Goal: Find specific page/section: Find specific page/section

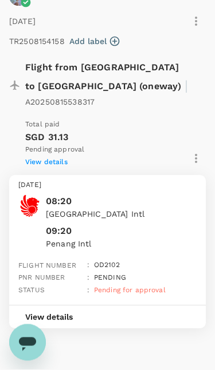
scroll to position [240, 0]
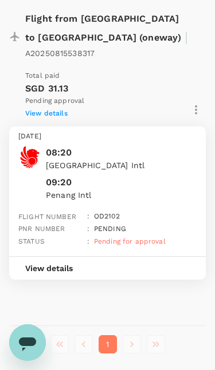
click at [131, 336] on li "pagination navigation" at bounding box center [132, 345] width 24 height 18
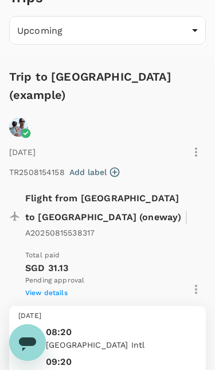
scroll to position [0, 0]
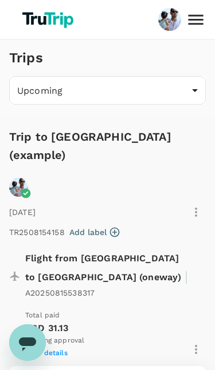
click at [196, 18] on icon at bounding box center [196, 20] width 20 height 20
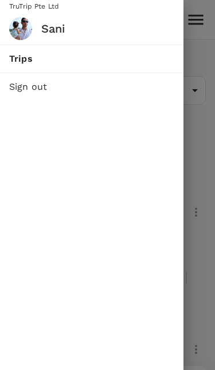
click at [11, 27] on img at bounding box center [20, 28] width 23 height 23
click at [17, 26] on img at bounding box center [20, 28] width 23 height 23
click at [14, 54] on span "Trips" at bounding box center [91, 59] width 165 height 14
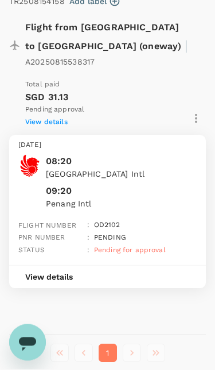
scroll to position [240, 0]
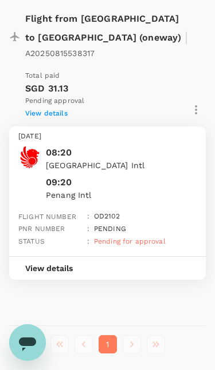
click at [148, 336] on li "pagination navigation" at bounding box center [156, 345] width 24 height 18
click at [128, 336] on li "pagination navigation" at bounding box center [132, 345] width 24 height 18
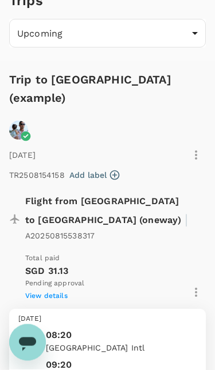
scroll to position [0, 0]
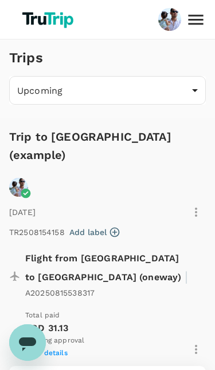
click at [195, 22] on icon at bounding box center [196, 20] width 20 height 20
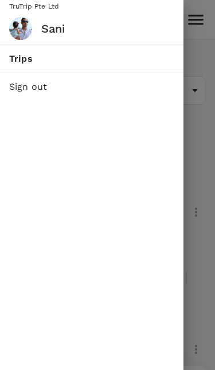
click at [21, 87] on span "Sign out" at bounding box center [91, 87] width 165 height 14
click at [19, 26] on img at bounding box center [20, 28] width 23 height 23
click at [16, 27] on img at bounding box center [20, 28] width 23 height 23
click at [42, 27] on h6 "Sani" at bounding box center [107, 28] width 133 height 18
click at [17, 84] on span "Sign out" at bounding box center [91, 87] width 165 height 14
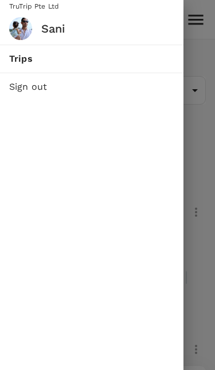
click at [17, 84] on span "Sign out" at bounding box center [91, 87] width 165 height 14
click at [22, 87] on span "Sign out" at bounding box center [91, 87] width 165 height 14
click at [21, 82] on span "Sign out" at bounding box center [91, 87] width 165 height 14
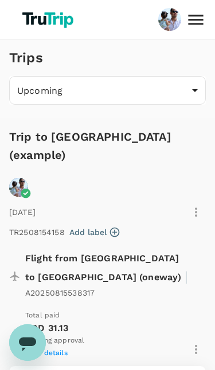
click at [193, 93] on body "Trips Upcoming /trips/upcoming ​ Trip to [GEOGRAPHIC_DATA] (example) [DATE] TR2…" at bounding box center [107, 337] width 215 height 674
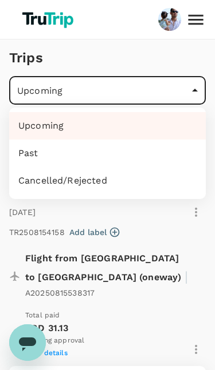
click at [22, 156] on li "Past" at bounding box center [107, 153] width 196 height 27
type input "/trips/completed"
